Goal: Task Accomplishment & Management: Manage account settings

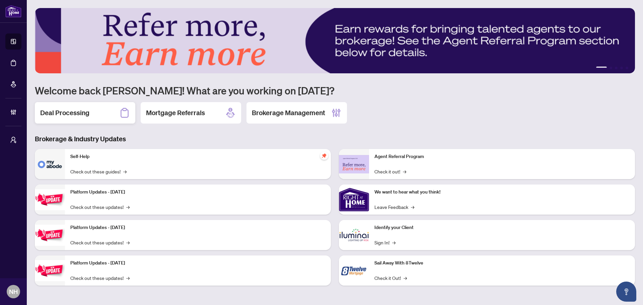
click at [86, 111] on h2 "Deal Processing" at bounding box center [64, 112] width 49 height 9
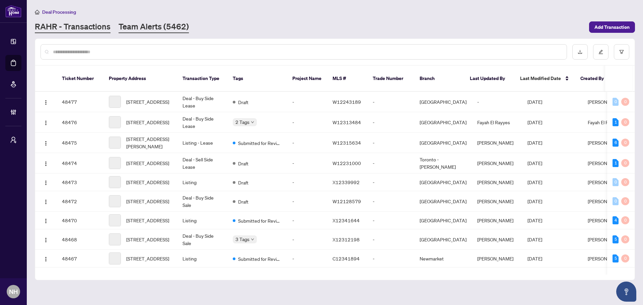
click at [143, 27] on link "Team Alerts (5462)" at bounding box center [154, 27] width 70 height 12
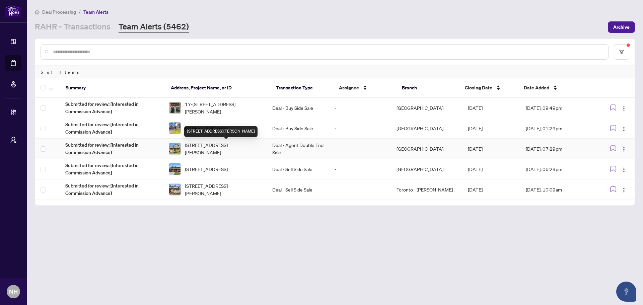
click at [215, 152] on span "[STREET_ADDRESS][PERSON_NAME]" at bounding box center [223, 148] width 77 height 15
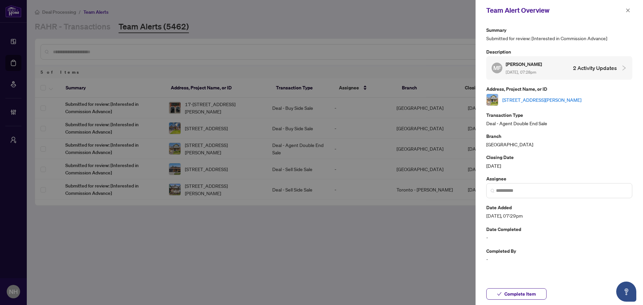
click at [547, 101] on link "[STREET_ADDRESS][PERSON_NAME]" at bounding box center [541, 99] width 79 height 7
click at [626, 13] on icon "close" at bounding box center [627, 10] width 5 height 5
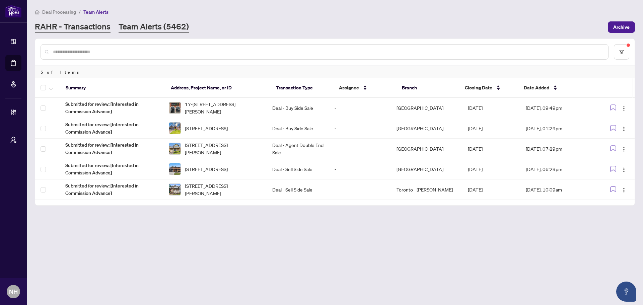
click at [74, 27] on link "RAHR - Transactions" at bounding box center [73, 27] width 76 height 12
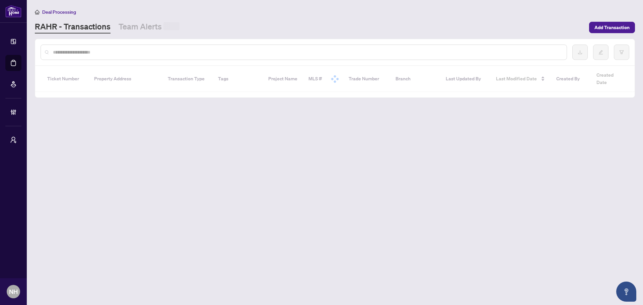
click at [115, 55] on input "text" at bounding box center [307, 52] width 508 height 7
paste input "**********"
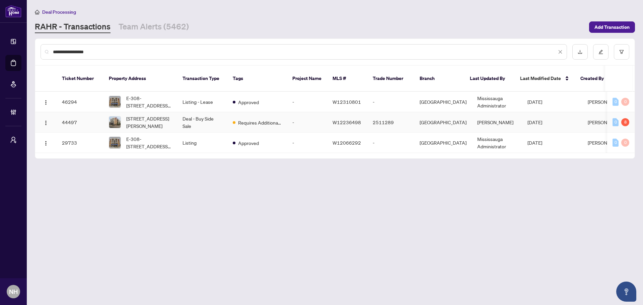
type input "**********"
click at [166, 115] on span "[STREET_ADDRESS][PERSON_NAME]" at bounding box center [149, 122] width 46 height 15
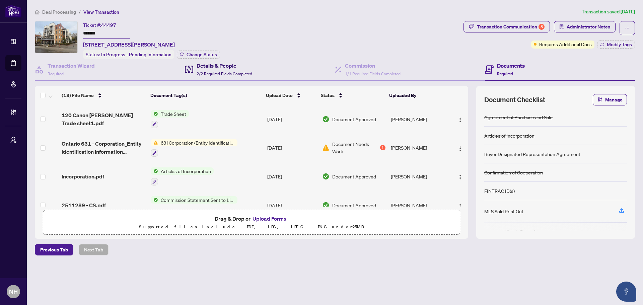
click at [219, 69] on div "Details & People 2/2 Required Fields Completed" at bounding box center [225, 70] width 56 height 16
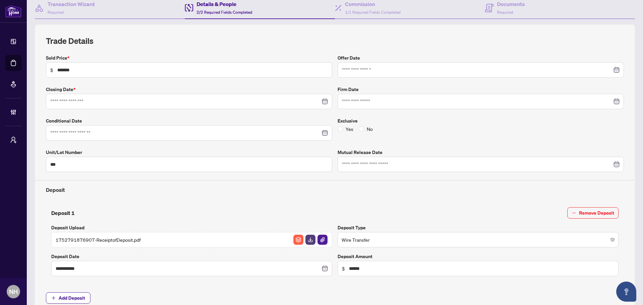
type input "**********"
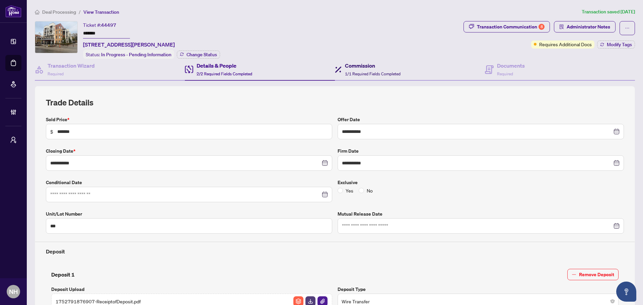
click at [357, 66] on h4 "Commission" at bounding box center [373, 66] width 56 height 8
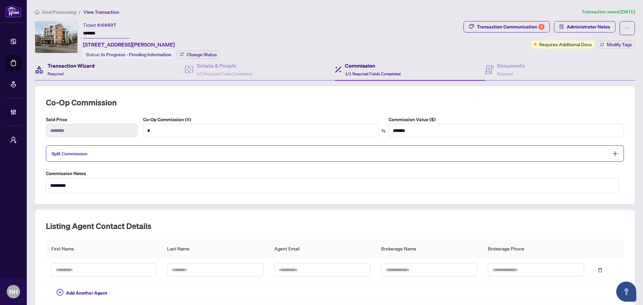
click at [89, 67] on h4 "Transaction Wizard" at bounding box center [71, 66] width 47 height 8
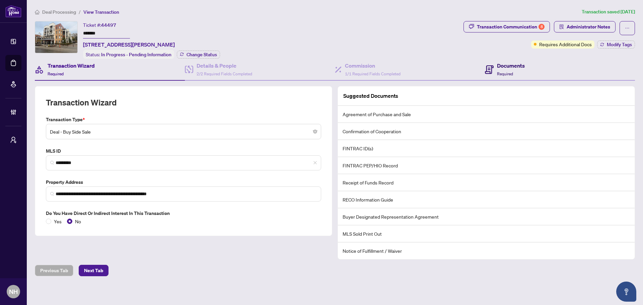
click at [516, 64] on h4 "Documents" at bounding box center [511, 66] width 28 height 8
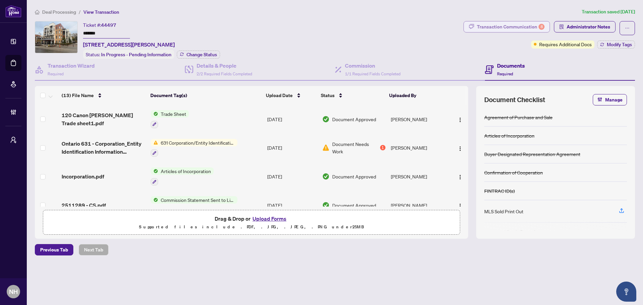
click at [488, 29] on div "Transaction Communication 8" at bounding box center [511, 26] width 68 height 11
type textarea "**********"
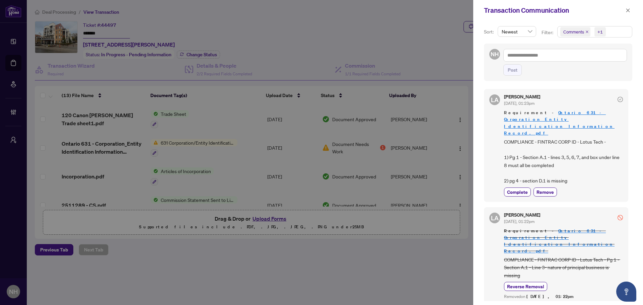
click at [585, 32] on icon "close" at bounding box center [586, 31] width 3 height 3
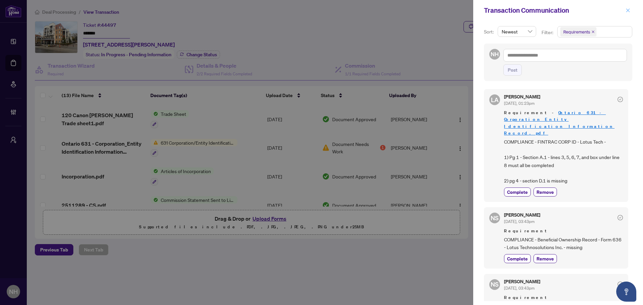
click at [630, 11] on button "button" at bounding box center [627, 10] width 9 height 8
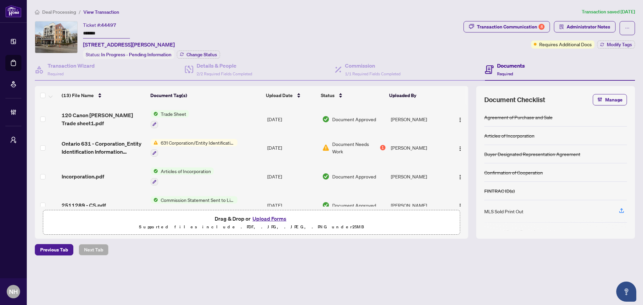
click at [63, 11] on span "Deal Processing" at bounding box center [59, 12] width 34 height 6
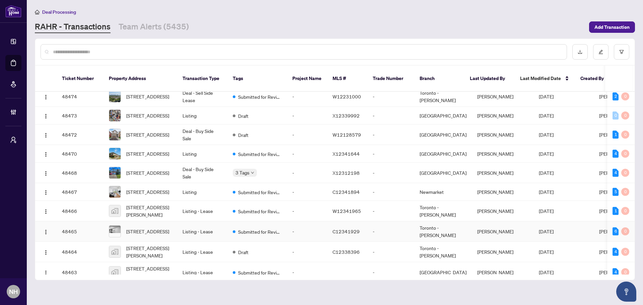
scroll to position [201, 0]
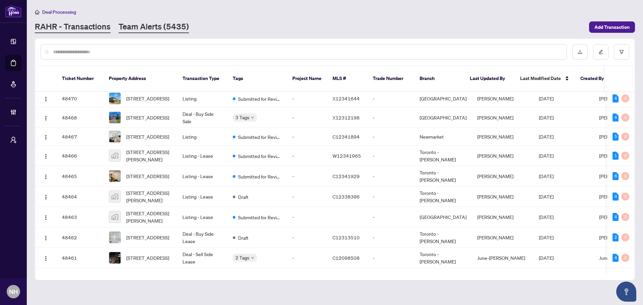
click at [133, 29] on link "Team Alerts (5435)" at bounding box center [154, 27] width 70 height 12
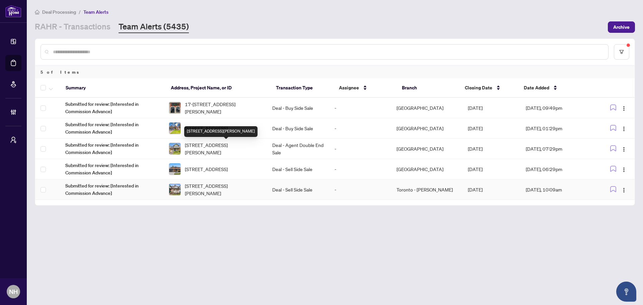
click at [218, 192] on span "[STREET_ADDRESS][PERSON_NAME]" at bounding box center [223, 189] width 77 height 15
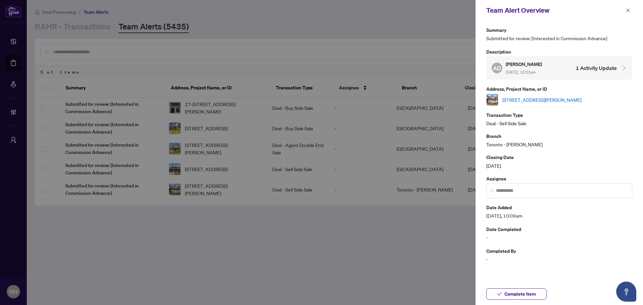
click at [552, 101] on link "[STREET_ADDRESS][PERSON_NAME]" at bounding box center [541, 99] width 79 height 7
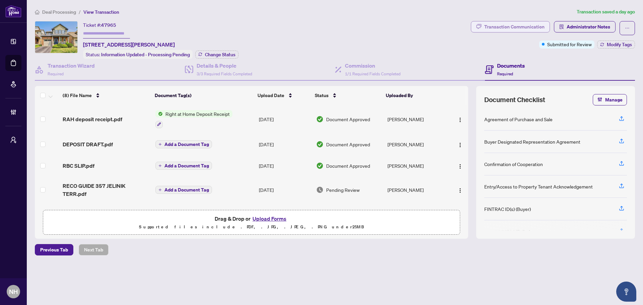
click at [503, 30] on div "Transaction Communication" at bounding box center [514, 26] width 60 height 11
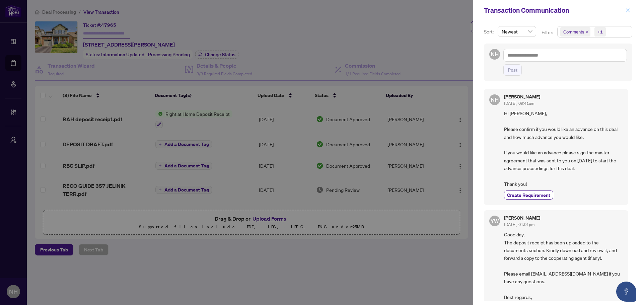
click at [626, 11] on icon "close" at bounding box center [627, 10] width 5 height 5
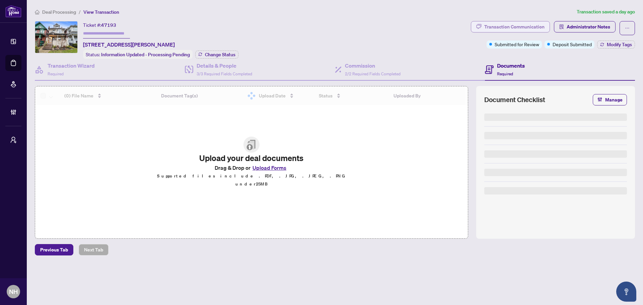
click at [523, 27] on div "Transaction Communication" at bounding box center [514, 26] width 60 height 11
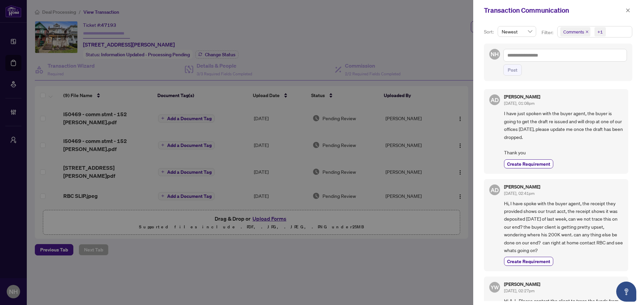
click at [585, 31] on icon "close" at bounding box center [586, 31] width 3 height 3
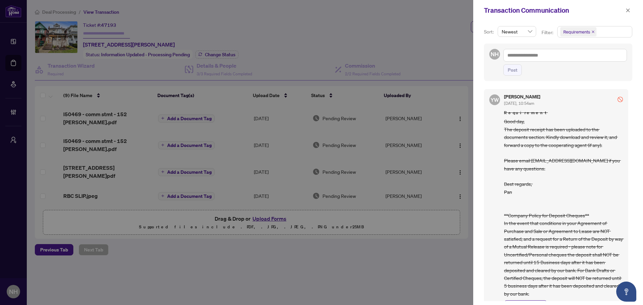
click at [591, 32] on icon "close" at bounding box center [592, 31] width 3 height 3
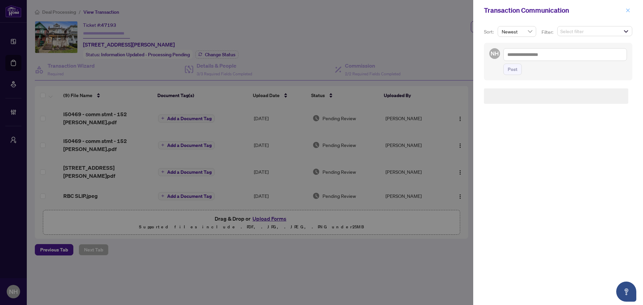
click at [630, 10] on icon "close" at bounding box center [627, 10] width 5 height 5
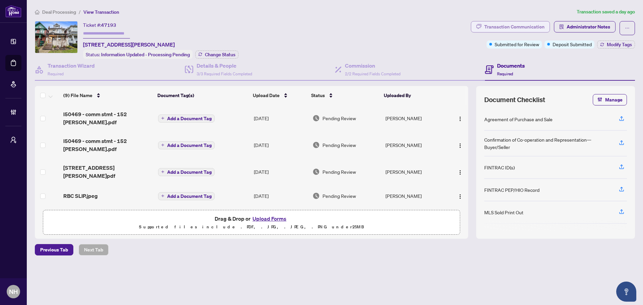
click at [522, 25] on div "Transaction Communication" at bounding box center [514, 26] width 60 height 11
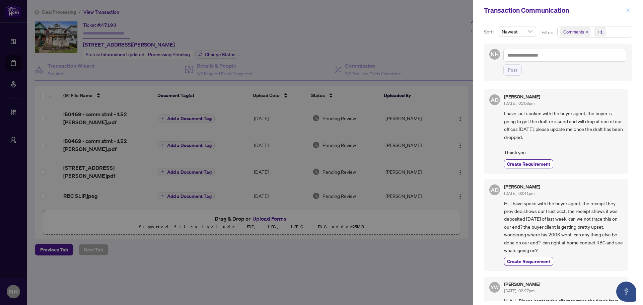
click at [628, 9] on icon "close" at bounding box center [627, 10] width 5 height 5
click at [628, 11] on icon "close" at bounding box center [628, 10] width 4 height 4
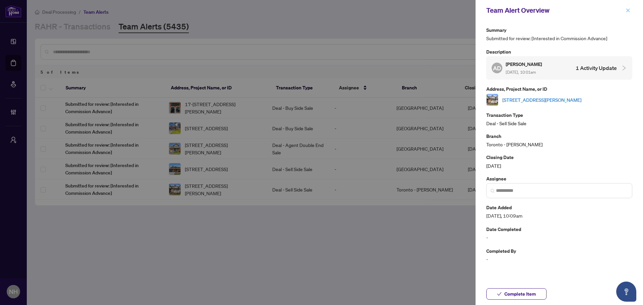
click at [625, 10] on button "button" at bounding box center [627, 10] width 9 height 8
